Goal: Information Seeking & Learning: Get advice/opinions

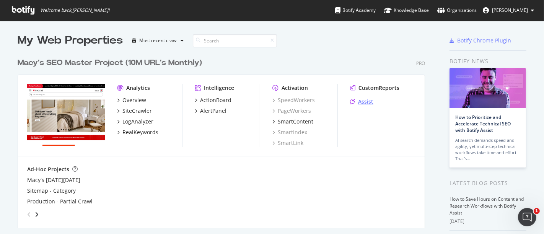
click at [358, 101] on div "Assist" at bounding box center [365, 102] width 15 height 8
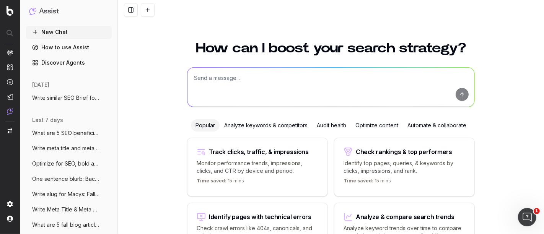
click at [68, 163] on span "Optimize for SEO, bold any changes made:" at bounding box center [65, 164] width 67 height 8
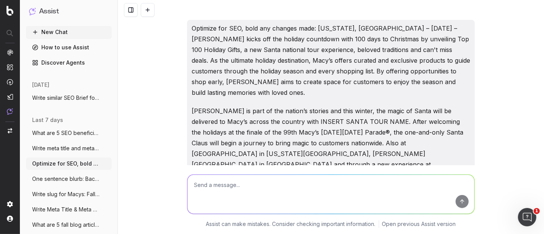
click at [52, 149] on span "Write meta title and meta descrion for K" at bounding box center [65, 148] width 67 height 8
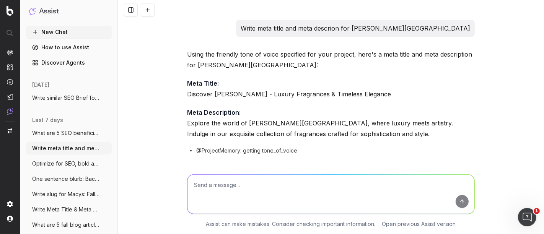
scroll to position [9, 0]
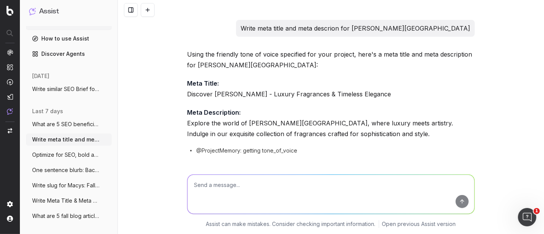
click at [57, 217] on span "What are 5 fall blog articles that cover" at bounding box center [65, 216] width 67 height 8
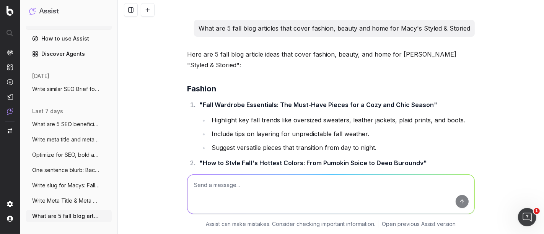
click at [57, 200] on span "Write Meta Title & Meta Description for" at bounding box center [65, 201] width 67 height 8
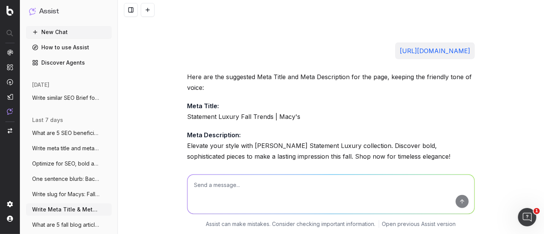
click at [63, 97] on span "Write similar SEO Brief for SEO Briefs:" at bounding box center [65, 98] width 67 height 8
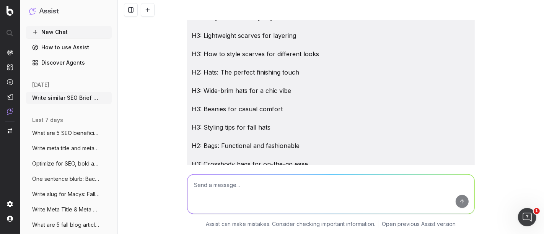
click at [242, 189] on textarea at bounding box center [330, 194] width 287 height 39
paste textarea "How to Style Hair When the Weather Gets Cooler"
type textarea "Write SEO Brief: How to Style Hair When the Weather Gets Cooler"
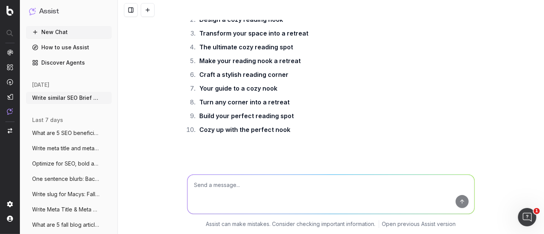
scroll to position [48399, 0]
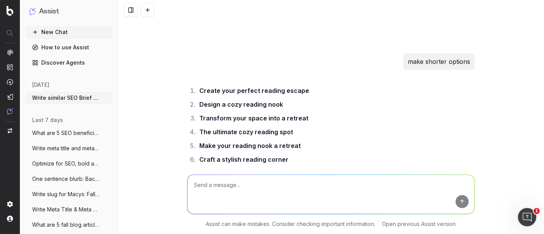
drag, startPoint x: 462, startPoint y: 104, endPoint x: 224, endPoint y: 76, distance: 239.7
copy div "How to Style Hair When the Weather Gets Cooler Meta Title How to Style Hair Whe…"
click at [225, 186] on textarea at bounding box center [330, 194] width 287 height 39
type textarea "Write SEO Blog Article"
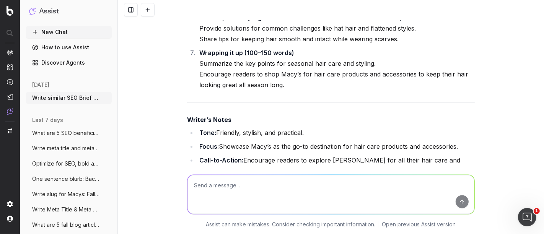
scroll to position [49733, 0]
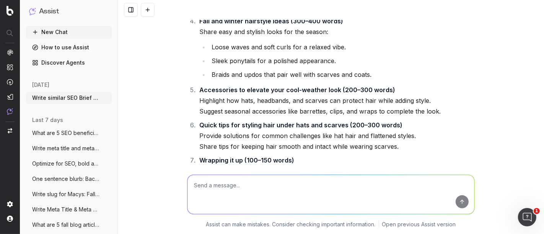
drag, startPoint x: 438, startPoint y: 126, endPoint x: 185, endPoint y: 152, distance: 253.6
click at [240, 191] on textarea at bounding box center [330, 194] width 287 height 39
type textarea "W"
type textarea "Expand, write in breezy, friendly tone"
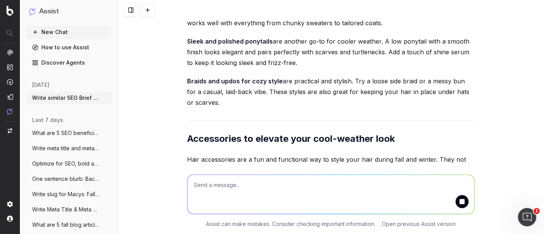
scroll to position [50877, 0]
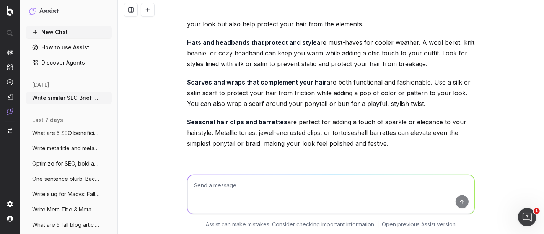
scroll to position [52115, 0]
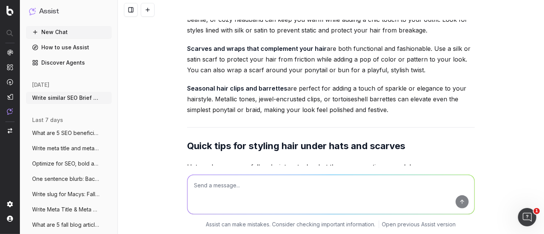
drag, startPoint x: 213, startPoint y: 120, endPoint x: 203, endPoint y: 121, distance: 10.1
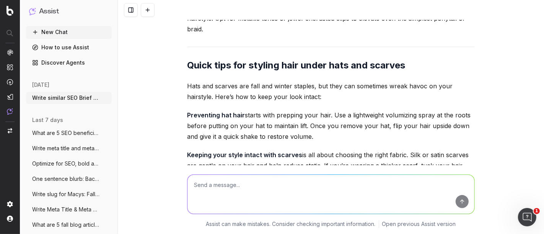
scroll to position [50926, 0]
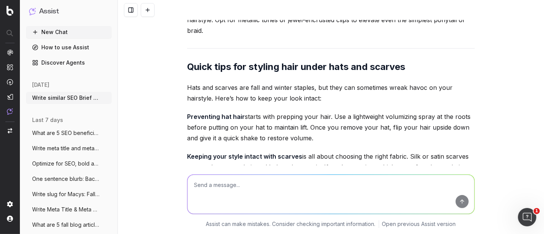
drag, startPoint x: 211, startPoint y: 125, endPoint x: 183, endPoint y: 102, distance: 36.3
copy div "How to style hair when the weather gets cooler As the temperatures drop and the…"
click at [235, 189] on textarea at bounding box center [330, 194] width 287 height 39
paste textarea "Seasonal changes affect more than just the weather—they can take a toll on your…"
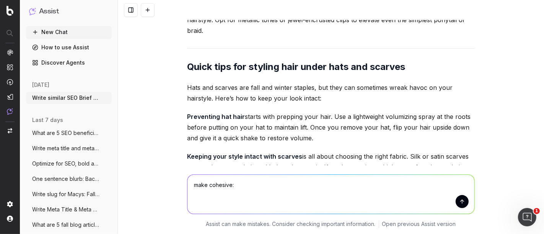
type textarea "make cohesive: Seasonal changes affect more than just the weather—they can take…"
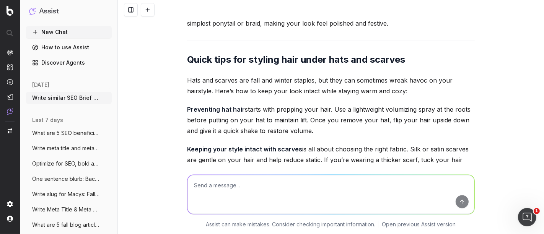
scroll to position [52263, 0]
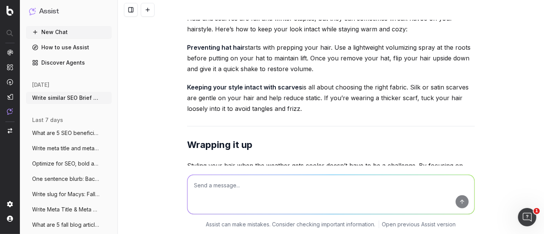
drag, startPoint x: 293, startPoint y: 128, endPoint x: 182, endPoint y: 83, distance: 119.7
click at [216, 191] on textarea at bounding box center [330, 194] width 287 height 39
paste textarea "Why cooler weather affects your hair Cooler weather can be tough on your hair, …"
type textarea "Make more cohesise: Why cooler weather affects your hair Cooler weather can be …"
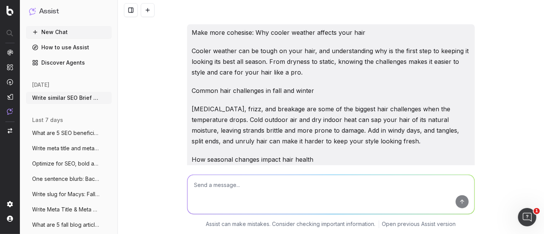
scroll to position [52665, 0]
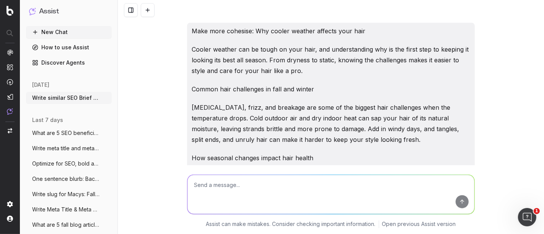
drag, startPoint x: 288, startPoint y: 95, endPoint x: 300, endPoint y: 127, distance: 34.2
click at [237, 192] on textarea at bounding box center [330, 194] width 287 height 39
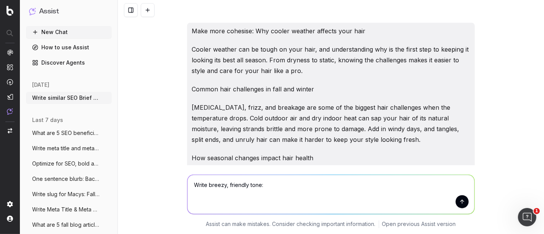
paste textarea "Combatting dryness should be your top priority. Swap out lightweight summer sha…"
type textarea "Write breezy, friendly tone: Combatting dryness should be your top priority. Sw…"
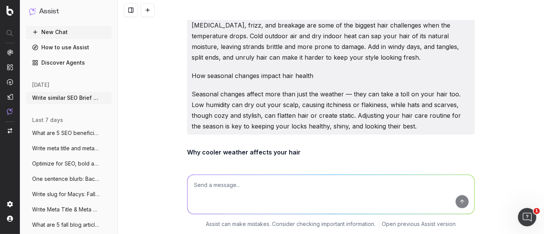
scroll to position [52824, 0]
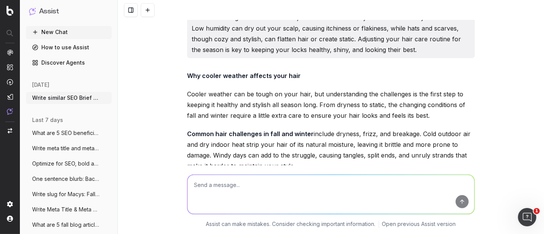
drag, startPoint x: 312, startPoint y: 127, endPoint x: 396, endPoint y: 84, distance: 94.4
drag, startPoint x: 381, startPoint y: 83, endPoint x: 395, endPoint y: 104, distance: 24.9
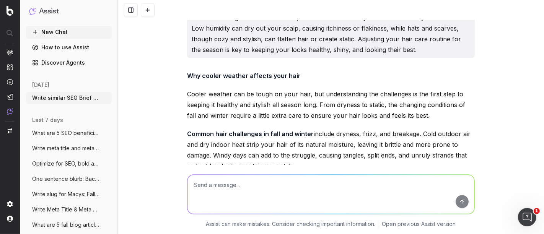
drag, startPoint x: 199, startPoint y: 105, endPoint x: 464, endPoint y: 121, distance: 265.7
drag, startPoint x: 313, startPoint y: 125, endPoint x: 249, endPoint y: 116, distance: 64.4
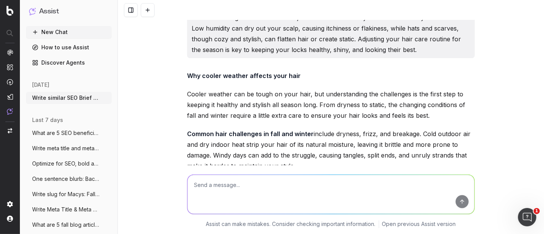
drag, startPoint x: 313, startPoint y: 126, endPoint x: 186, endPoint y: 86, distance: 132.6
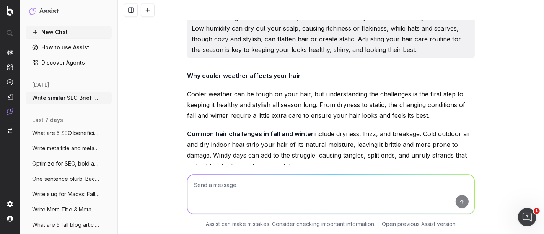
drag, startPoint x: 185, startPoint y: 84, endPoint x: 323, endPoint y: 127, distance: 144.0
drag, startPoint x: 318, startPoint y: 128, endPoint x: 177, endPoint y: 86, distance: 147.4
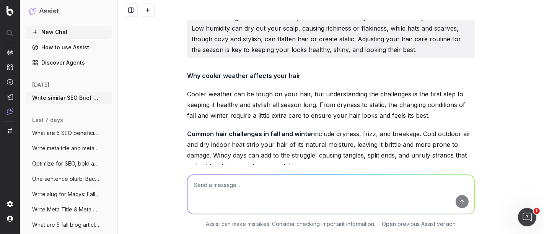
copy div "Keeping your hair hydrated is a must when the weather gets cooler. Trade in tho…"
click at [235, 184] on textarea at bounding box center [330, 194] width 287 height 39
paste textarea "And if your ends are feeling extra dry, a nourishing hair oil can be a total ga…"
type textarea "revise:And if your ends are feeling extra dry, a nourishing hair oil can be a t…"
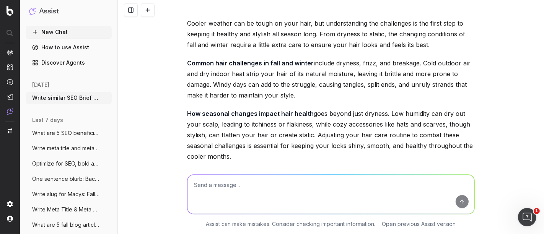
scroll to position [52897, 0]
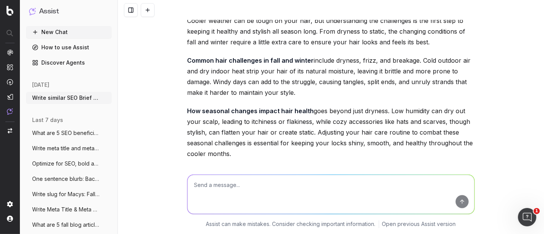
copy div "If your ends are feeling especially dry, a nourishing hair oil can make all the…"
click at [231, 190] on textarea at bounding box center [330, 194] width 287 height 39
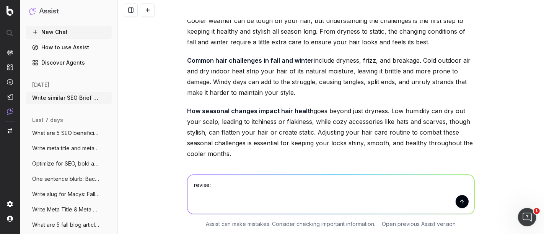
paste textarea "Keeping your hair hydrated is a must when the weather gets cooler. Trade in tho…"
type textarea "revise: Keeping your hair hydrated is a must when the weather gets cooler. Trad…"
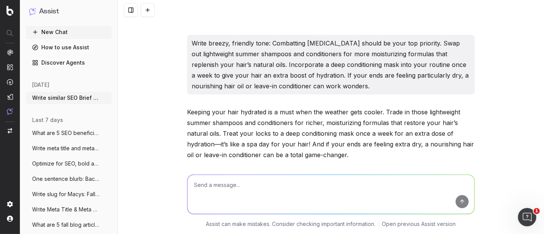
scroll to position [53056, 0]
drag, startPoint x: 292, startPoint y: 125, endPoint x: 214, endPoint y: 116, distance: 78.5
copy p "And if your ends are feeling particularly dry, a nourishing hair oil can work w…"
click at [217, 186] on textarea at bounding box center [330, 194] width 287 height 39
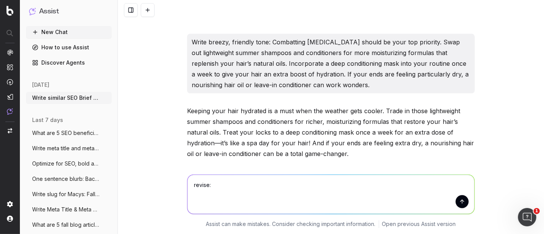
paste textarea "For the cooler months, it is recommeded to select shampoos, conditioners, and s…"
type textarea "revise: For the cooler months, it is recommeded to select shampoos, conditioner…"
drag, startPoint x: 187, startPoint y: 82, endPoint x: 287, endPoint y: 123, distance: 108.0
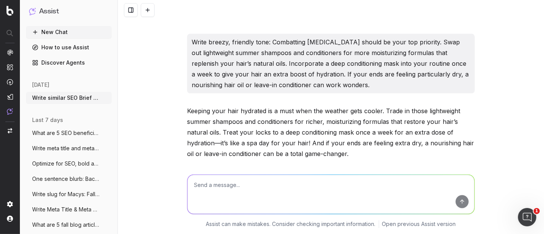
drag, startPoint x: 277, startPoint y: 126, endPoint x: 165, endPoint y: 80, distance: 121.4
click at [165, 80] on div "Write similar SEO Brief for SEO Briefs: Step Into Fall: A Guide to 5 Essential …" at bounding box center [331, 117] width 426 height 234
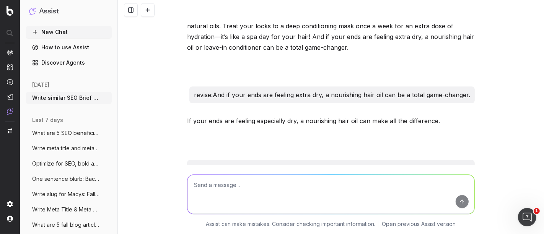
scroll to position [53194, 0]
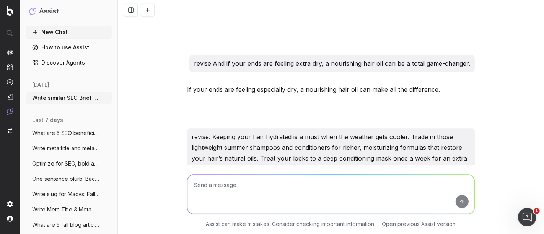
copy div "During the cooler months, opt for shampoos, conditioners, and styling products …"
click at [235, 190] on textarea at bounding box center [330, 194] width 287 height 39
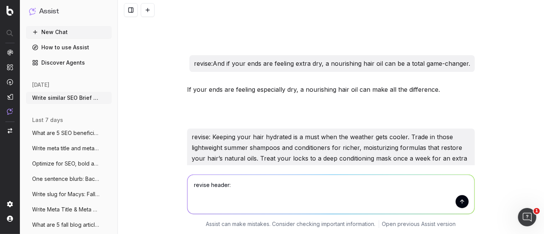
paste textarea "Choosing the right products for the season During the cooler months, opt for sh…"
type textarea "revise header: Choosing the right products for the season During the cooler mon…"
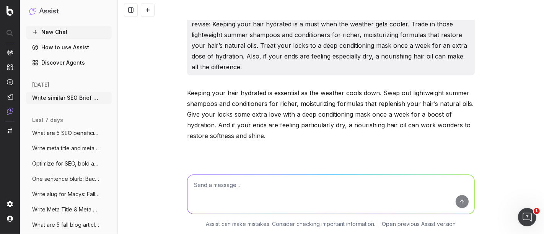
scroll to position [53317, 0]
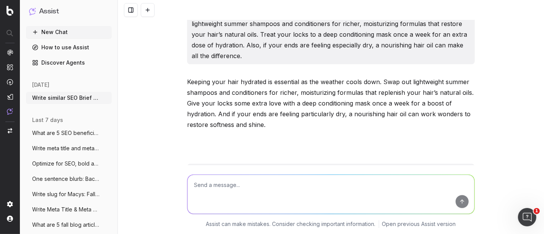
click at [273, 190] on textarea at bounding box center [330, 194] width 287 height 39
click at [215, 190] on textarea at bounding box center [330, 194] width 287 height 39
paste textarea "Embracing loose waves and soft curls is a great way to add texture and movement…"
type textarea "Revise: Embracing loose waves and soft curls is a great way to add texture and …"
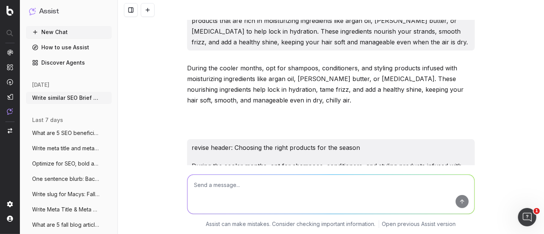
scroll to position [53481, 0]
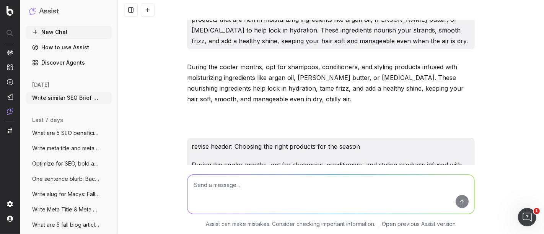
drag, startPoint x: 300, startPoint y: 127, endPoint x: 177, endPoint y: 96, distance: 127.6
click at [177, 96] on div "Write similar SEO Brief for SEO Briefs: Step Into Fall: A Guide to 5 Essential …" at bounding box center [331, 117] width 426 height 234
copy p "Loose waves and soft curls are the perfect way to add texture and movement to y…"
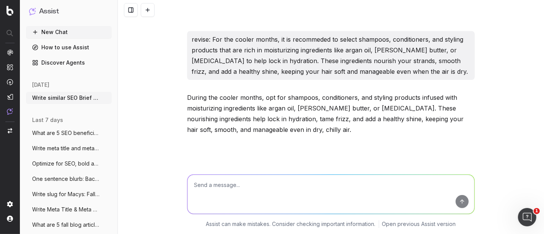
scroll to position [53438, 0]
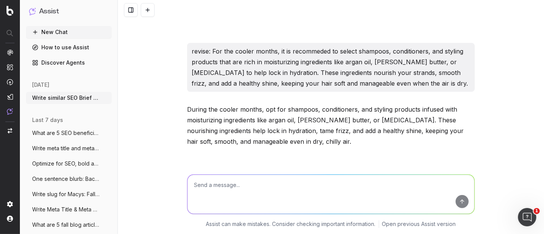
drag, startPoint x: 410, startPoint y: 88, endPoint x: 379, endPoint y: 81, distance: 31.6
copy p "This look pairs perfectly with chunky sweaters, scarves, and coats, giving you …"
click at [230, 193] on textarea at bounding box center [330, 194] width 287 height 39
paste textarea "are another fall favorite. A low ponytail with a smooth, glossy finish is elega…"
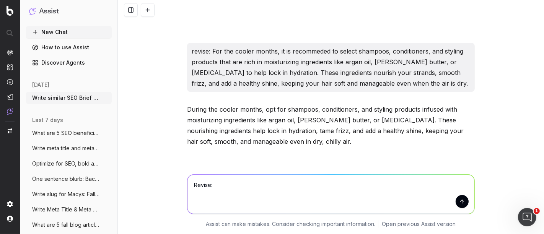
type textarea "Revise: are another fall favorite. A low ponytail with a smooth, glossy finish …"
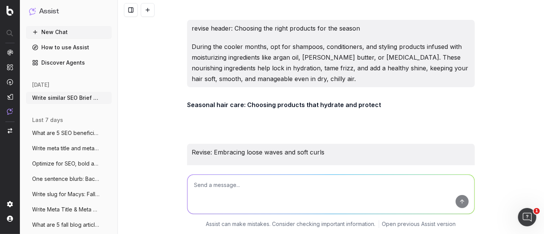
scroll to position [53615, 0]
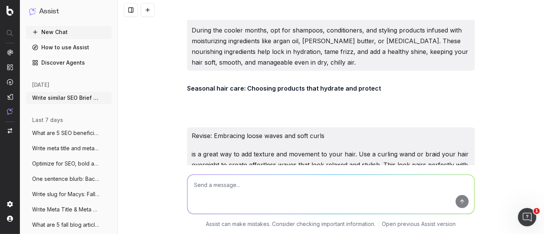
copy div "Sleek ponytails are a fall favorite for their elegance and simplicity. A low po…"
click at [268, 185] on textarea at bounding box center [330, 194] width 287 height 39
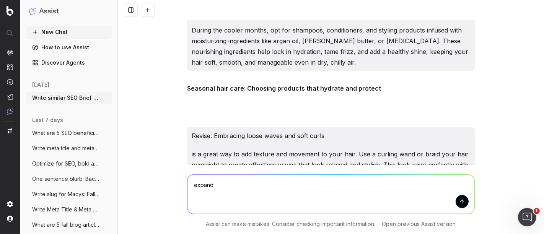
paste textarea "Hats and Headbands That Protect and Style Hats and headbands are must-haves whe…"
type textarea "expand: Hats and Headbands That Protect and Style Hats and headbands are must-h…"
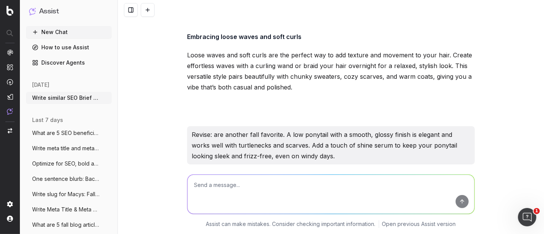
scroll to position [53769, 0]
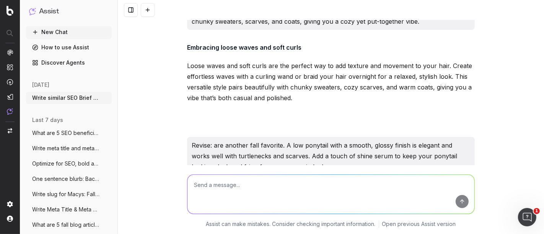
drag, startPoint x: 217, startPoint y: 102, endPoint x: 461, endPoint y: 102, distance: 243.5
drag, startPoint x: 476, startPoint y: 130, endPoint x: 294, endPoint y: 123, distance: 182.5
click at [294, 123] on div "Write similar SEO Brief for SEO Briefs: Step Into Fall: A Guide to 5 Essential …" at bounding box center [331, 117] width 426 height 234
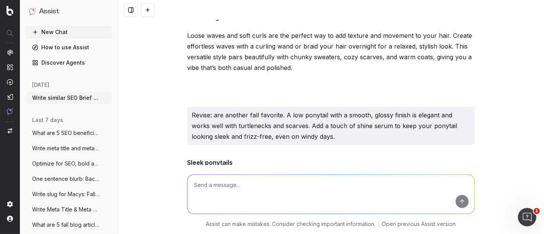
scroll to position [53812, 0]
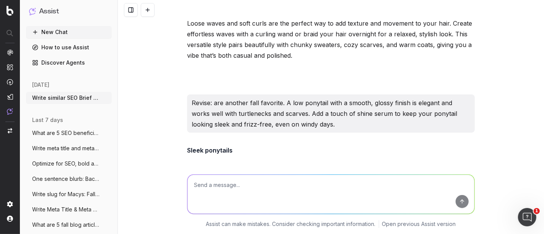
drag, startPoint x: 193, startPoint y: 100, endPoint x: 440, endPoint y: 113, distance: 247.2
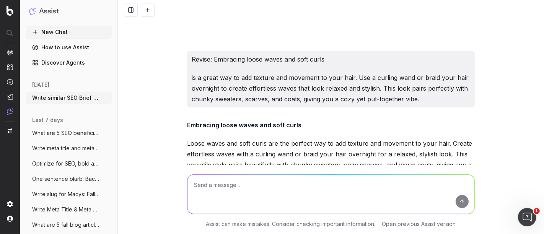
scroll to position [53684, 0]
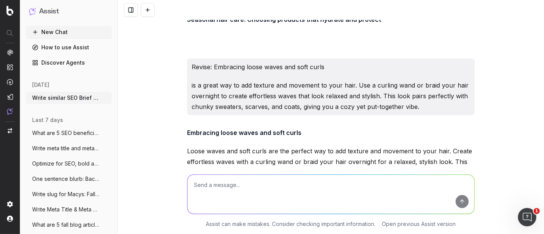
copy p "Hats and headbands are must-haves when the weather cools down. A wool beret, kn…"
click at [253, 184] on textarea at bounding box center [330, 194] width 287 height 39
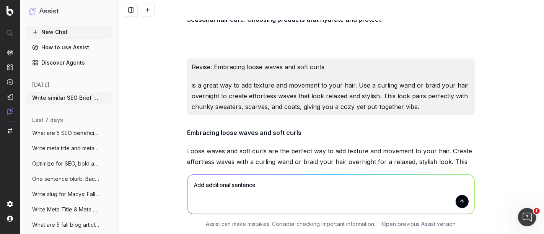
paste textarea "Hats and headbands are must-haves when the weather cools down. A wool beret, kn…"
type textarea "Add additional sentence: Hats and headbands are must-haves when the weather coo…"
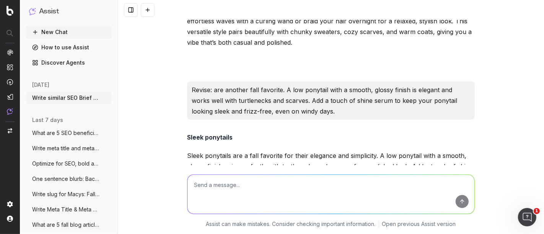
scroll to position [53945, 0]
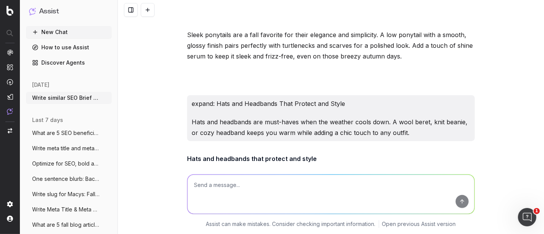
drag, startPoint x: 438, startPoint y: 121, endPoint x: 191, endPoint y: 110, distance: 247.1
drag, startPoint x: 416, startPoint y: 122, endPoint x: 184, endPoint y: 100, distance: 232.6
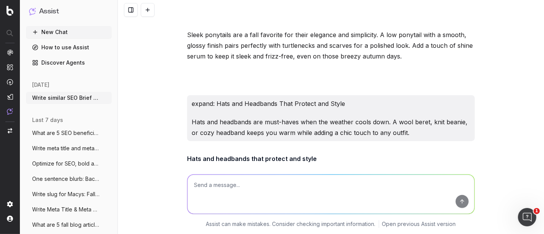
click at [234, 191] on textarea at bounding box center [330, 194] width 287 height 39
paste textarea "Scarves and wraps that complement your hair are both functional and fashionable…"
type textarea "Rewrite: Scarves and wraps that complement your hair are both functional and fa…"
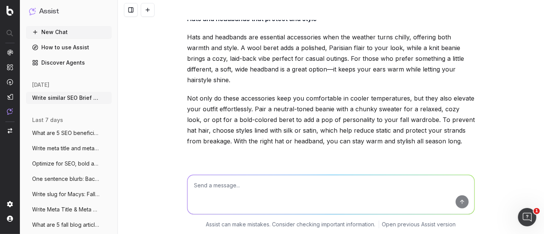
scroll to position [54109, 0]
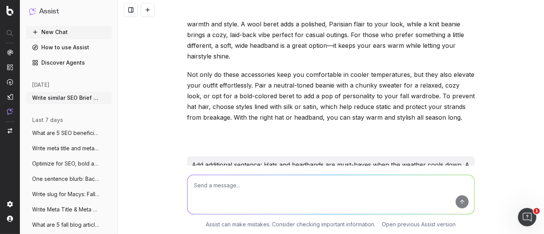
click at [234, 192] on textarea at bounding box center [330, 194] width 287 height 39
paste textarea "Scarves and wraps are the perfect blend of function and fashion. A silk or sati…"
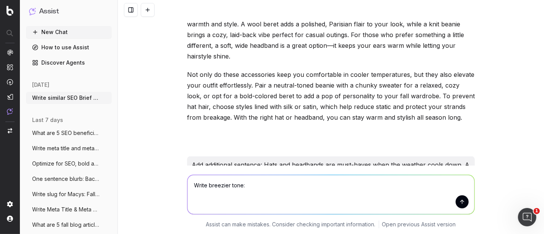
type textarea "Write breezier tone: Scarves and wraps are the perfect blend of function and fa…"
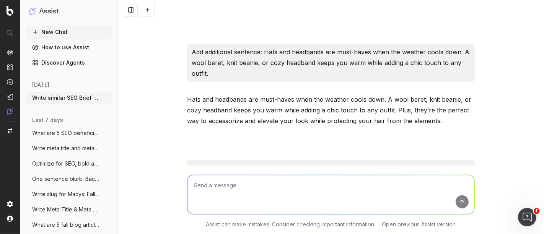
scroll to position [54265, 0]
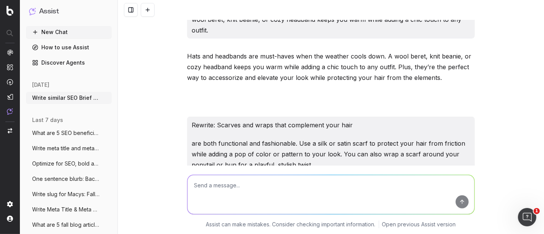
drag, startPoint x: 288, startPoint y: 129, endPoint x: 169, endPoint y: 91, distance: 125.6
click at [169, 91] on div "Write similar SEO Brief for SEO Briefs: Step Into Fall: A Guide to 5 Essential …" at bounding box center [331, 117] width 426 height 234
click at [238, 189] on textarea at bounding box center [330, 194] width 287 height 39
paste textarea "Seasonal hair clips and barrettes are perfect for adding a touch of sparkle or …"
type textarea "Revise: Seasonal hair clips and barrettes are perfect for adding a touch of spa…"
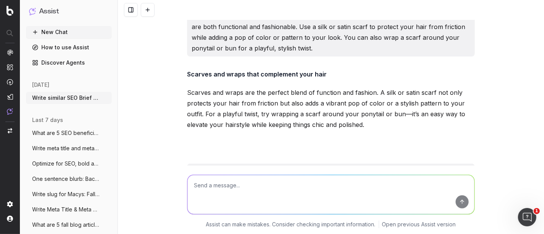
scroll to position [54429, 0]
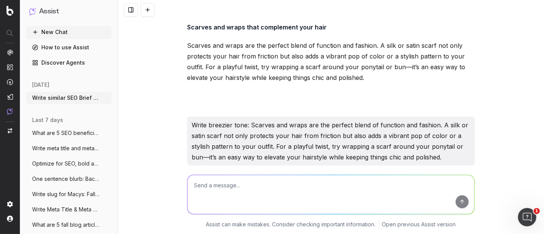
drag, startPoint x: 242, startPoint y: 127, endPoint x: 177, endPoint y: 71, distance: 86.0
click at [177, 71] on div "Write similar SEO Brief for SEO Briefs: Step Into Fall: A Guide to 5 Essential …" at bounding box center [331, 117] width 426 height 234
click at [226, 192] on textarea at bounding box center [330, 194] width 287 height 39
paste textarea "Styling your hair when the weather gets cooler doesn’t have to be a challenge. …"
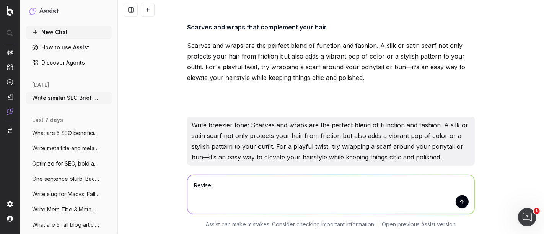
type textarea "Revise: Styling your hair when the weather gets cooler doesn’t have to be a cha…"
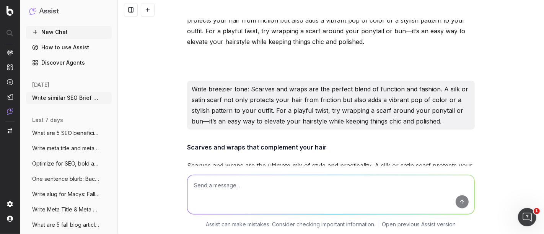
scroll to position [54576, 0]
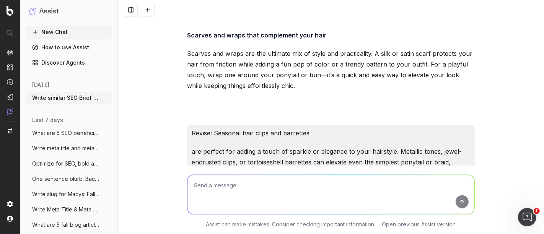
drag, startPoint x: 399, startPoint y: 128, endPoint x: 263, endPoint y: 116, distance: 137.4
click at [229, 185] on textarea at bounding box center [330, 194] width 287 height 39
type textarea "finishing sentence"
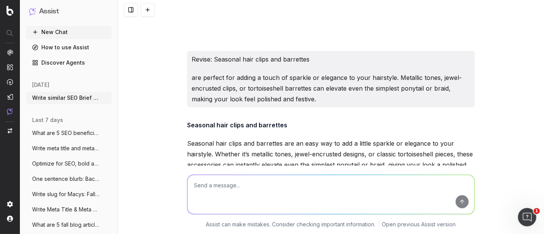
drag, startPoint x: 444, startPoint y: 125, endPoint x: 184, endPoint y: 128, distance: 259.9
click at [216, 186] on textarea at bounding box center [330, 194] width 287 height 39
paste textarea "Styling your hair when the weather gets cooler doesn’t have to be a challenge. …"
type textarea "revise: Styling your hair when the weather gets cooler doesn’t have to be a cha…"
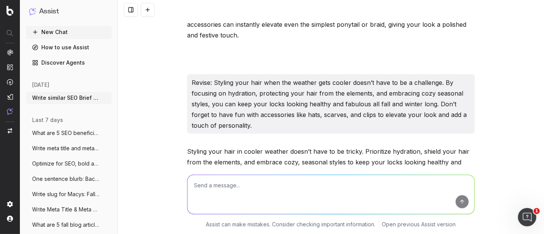
scroll to position [54820, 0]
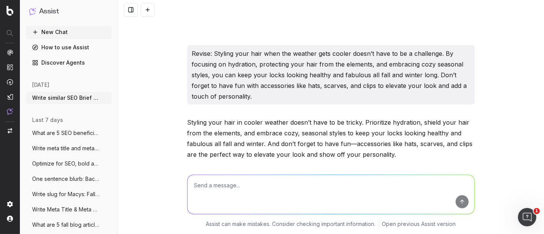
drag, startPoint x: 307, startPoint y: 125, endPoint x: 161, endPoint y: 88, distance: 150.6
click at [161, 88] on div "Write similar SEO Brief for SEO Briefs: Step Into Fall: A Guide to 5 Essential …" at bounding box center [331, 117] width 426 height 234
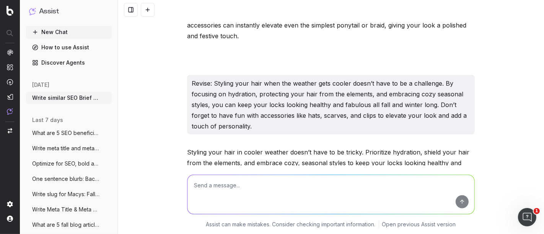
scroll to position [54777, 0]
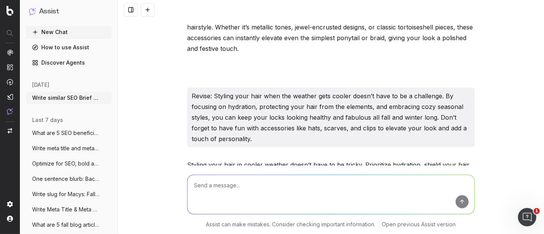
drag, startPoint x: 292, startPoint y: 98, endPoint x: 423, endPoint y: 88, distance: 132.2
click at [277, 199] on textarea at bounding box center [330, 194] width 287 height 39
paste textarea "How to style hair when the weather gets cooler As the temperatures drop and the…"
type textarea "Write Pro Tip options: How to style hair when the weather gets cooler As the te…"
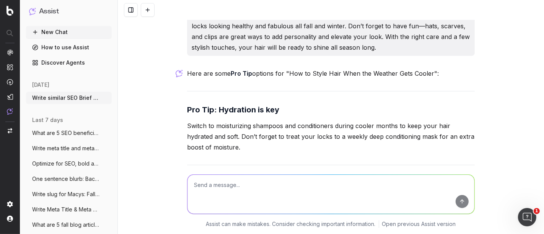
scroll to position [56264, 0]
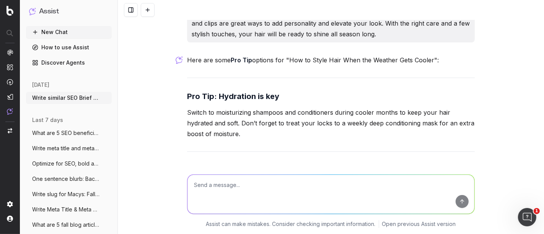
drag, startPoint x: 467, startPoint y: 102, endPoint x: 180, endPoint y: 76, distance: 288.2
click at [180, 76] on div "Write similar SEO Brief for SEO Briefs: Step Into Fall: A Guide to 5 Essential …" at bounding box center [331, 117] width 426 height 234
drag, startPoint x: 245, startPoint y: 175, endPoint x: 246, endPoint y: 180, distance: 4.6
click at [245, 175] on textarea at bounding box center [330, 194] width 287 height 39
paste textarea "How to Clean Out and Reset Your Closet for Fall"
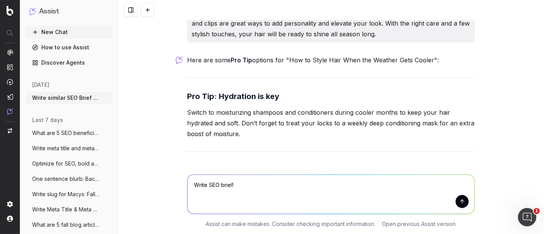
type textarea "Write SEO brief: How to Clean Out and Reset Your Closet for Fall"
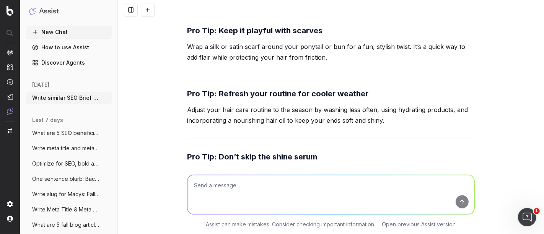
scroll to position [56715, 0]
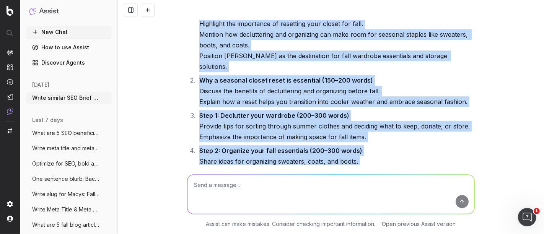
scroll to position [57990, 0]
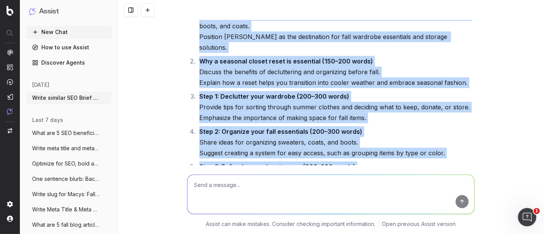
drag, startPoint x: 223, startPoint y: 76, endPoint x: 339, endPoint y: 92, distance: 117.3
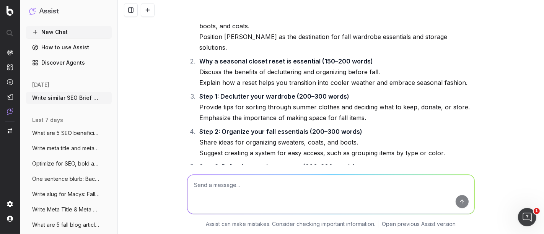
click at [216, 193] on textarea at bounding box center [330, 194] width 287 height 39
type textarea "Write SEO Blog Article"
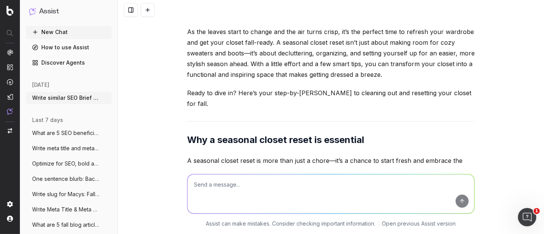
scroll to position [58457, 0]
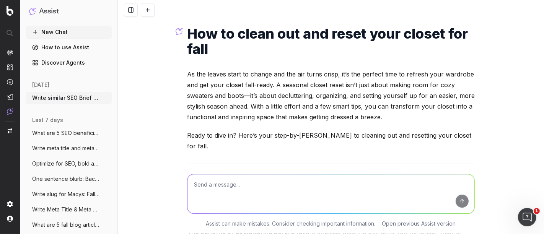
click at [260, 180] on textarea at bounding box center [330, 194] width 287 height 39
type textarea "Make bolded H3s"
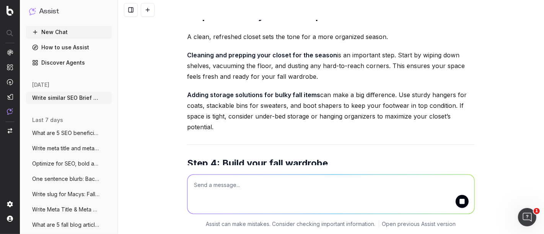
scroll to position [59274, 0]
